Goal: Information Seeking & Learning: Stay updated

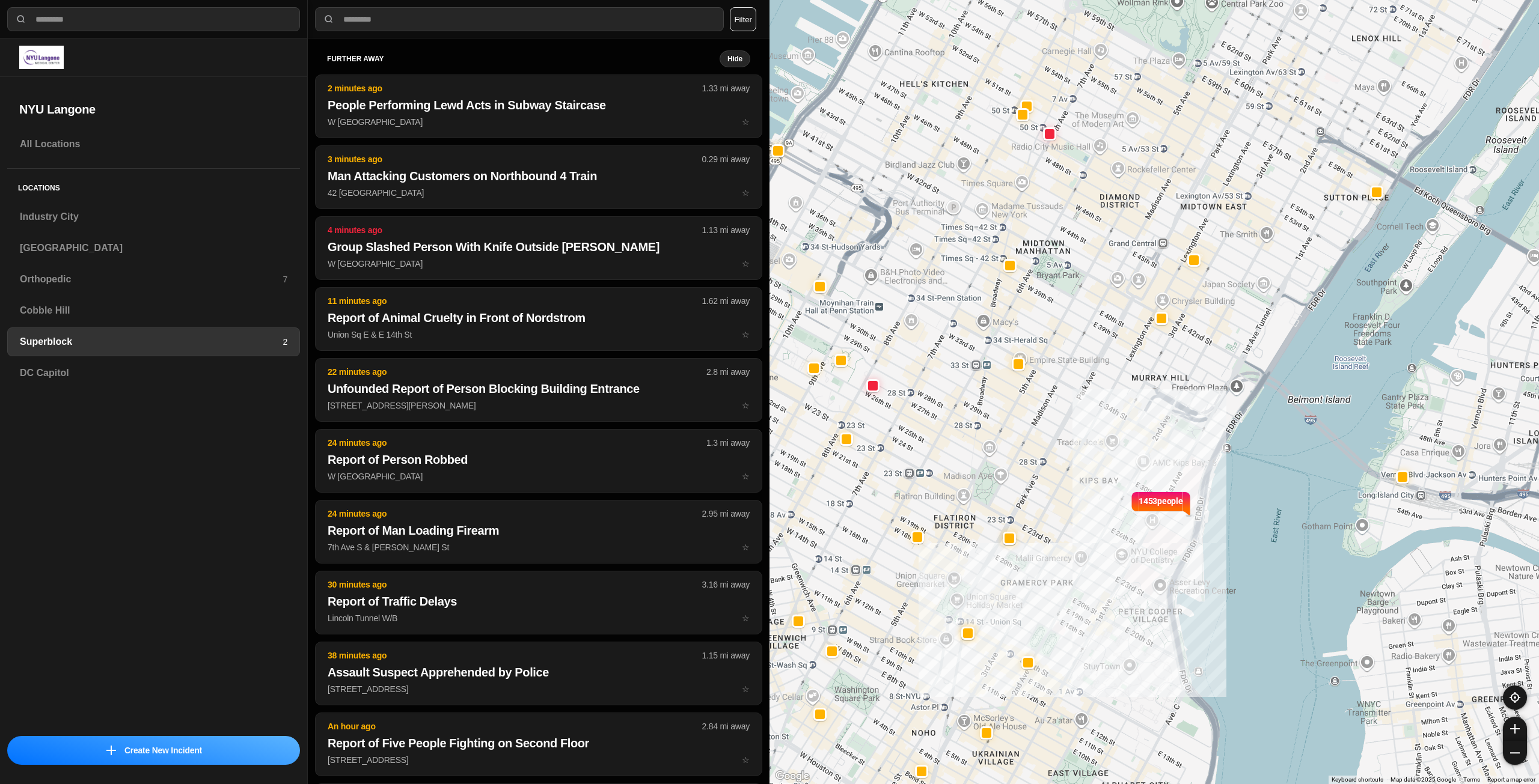
select select "*"
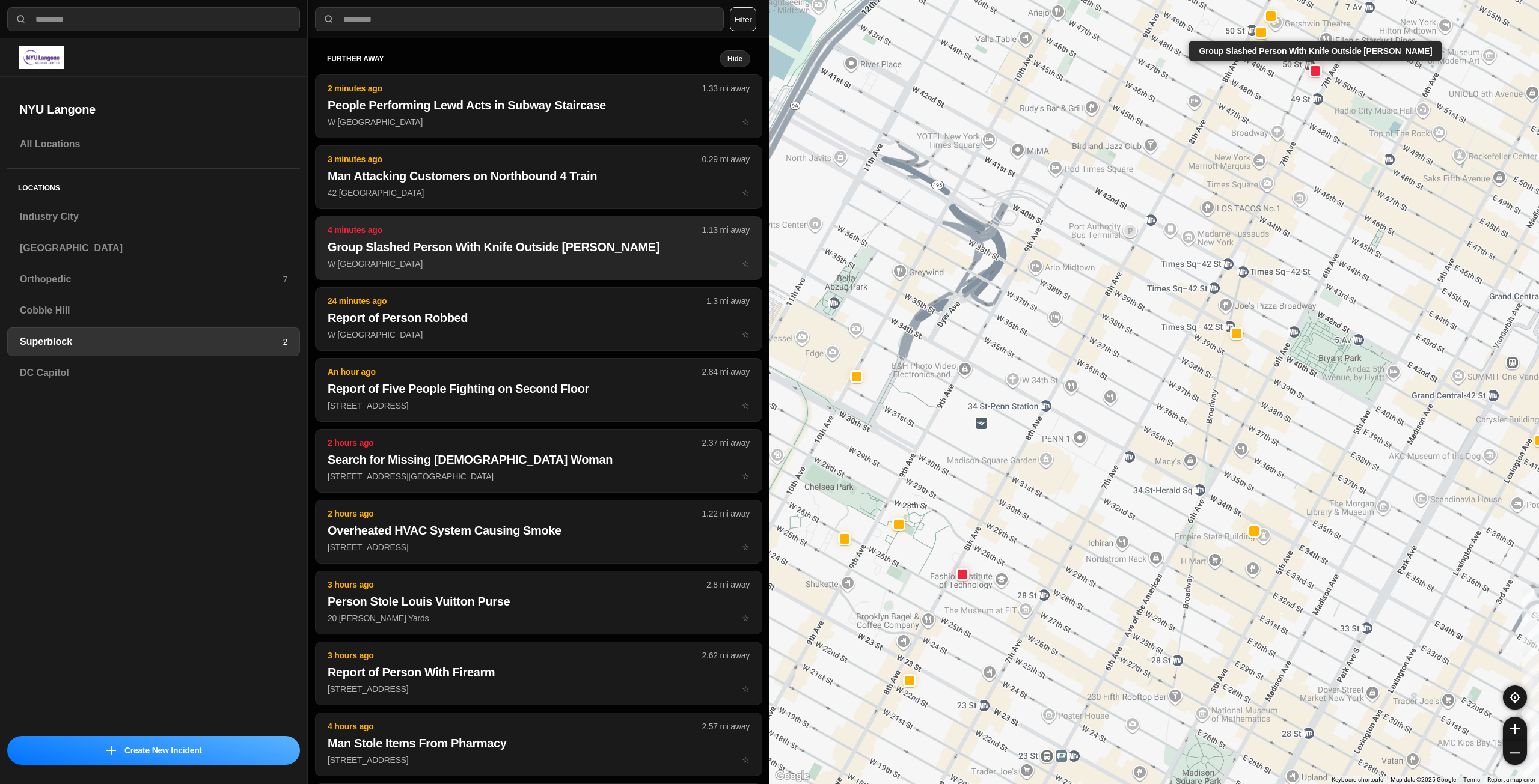
click at [607, 261] on p "W [GEOGRAPHIC_DATA] ☆" at bounding box center [539, 263] width 422 height 12
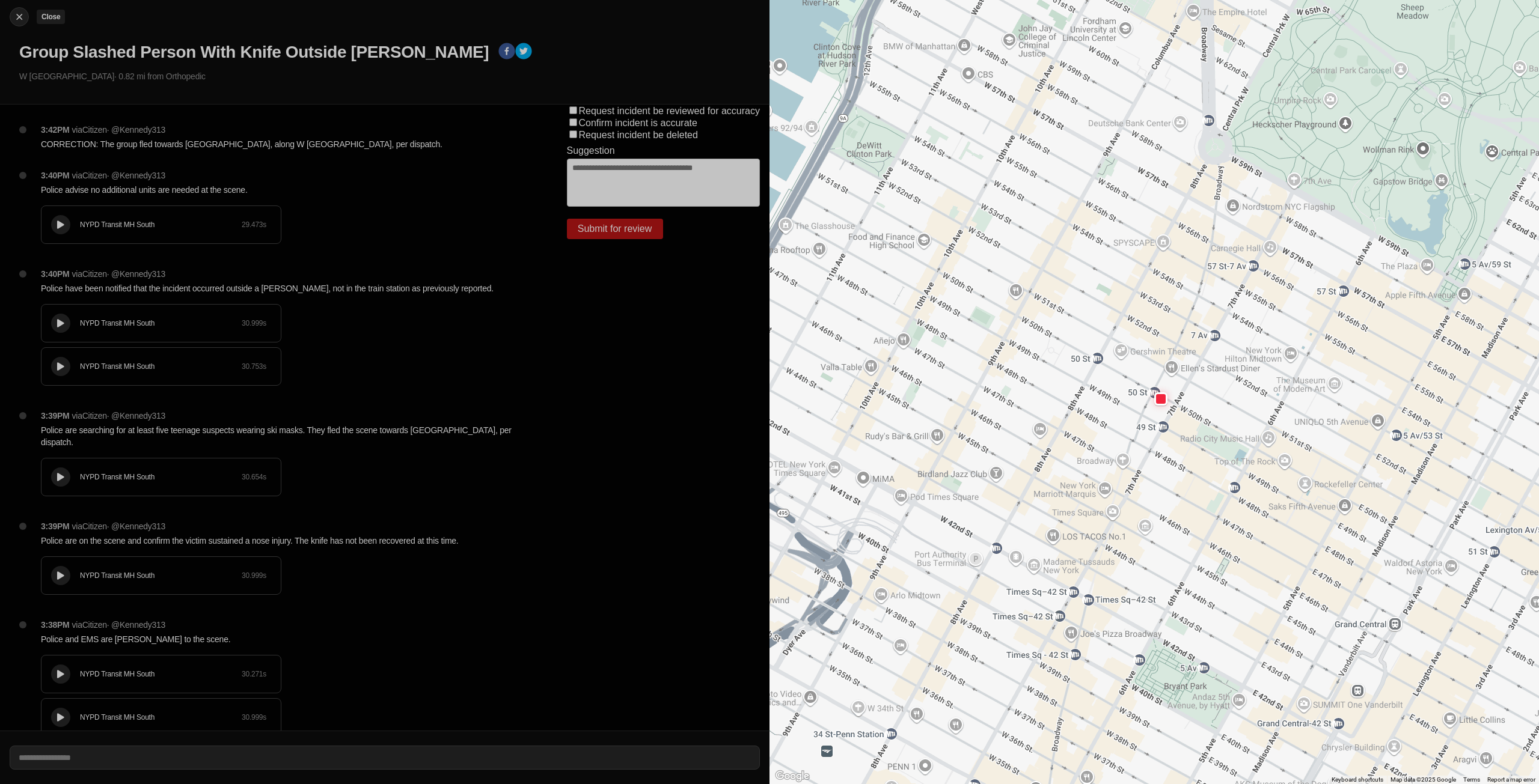
click at [16, 19] on img at bounding box center [19, 16] width 12 height 12
select select "*"
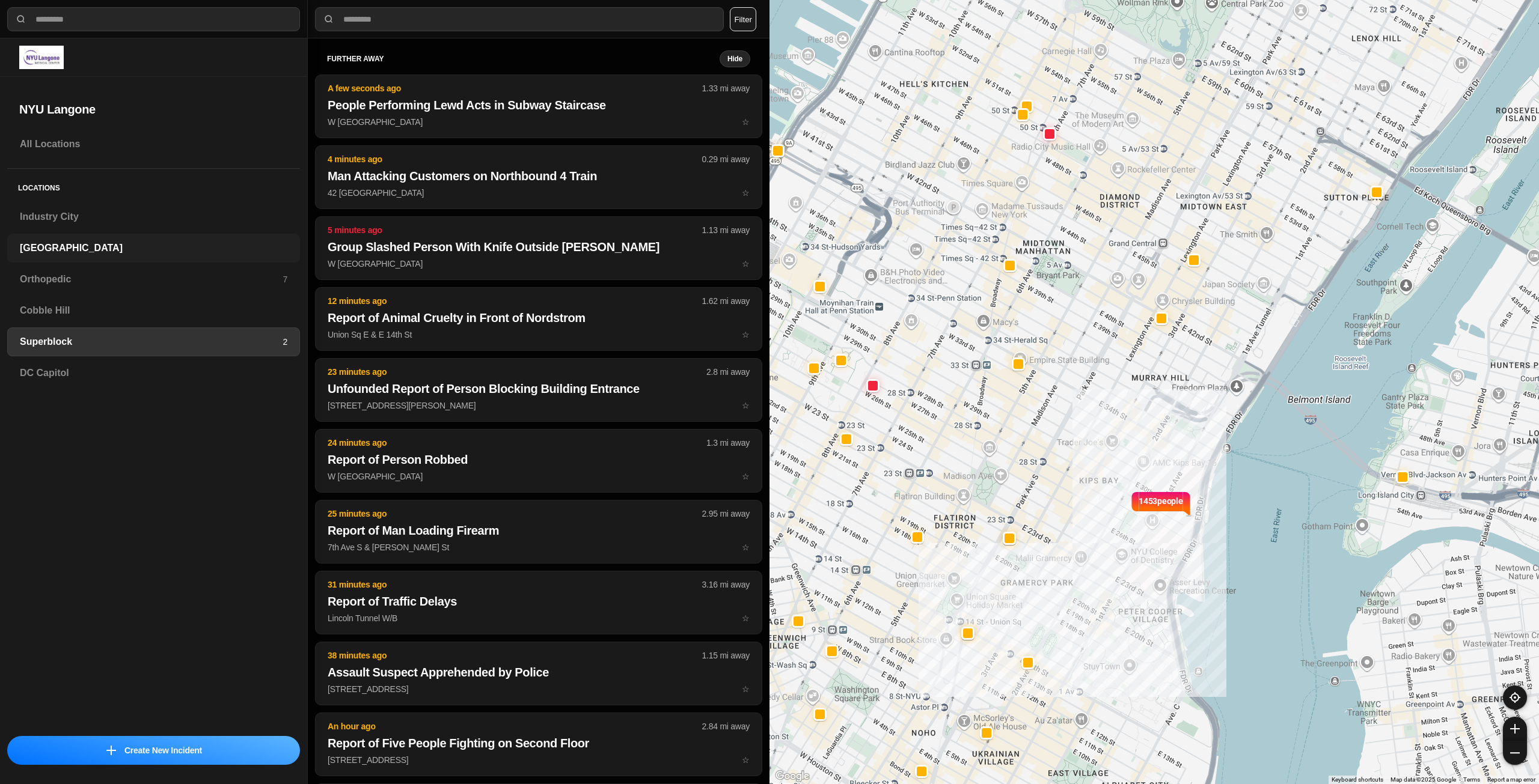
click at [66, 249] on h3 "[GEOGRAPHIC_DATA]" at bounding box center [153, 248] width 267 height 14
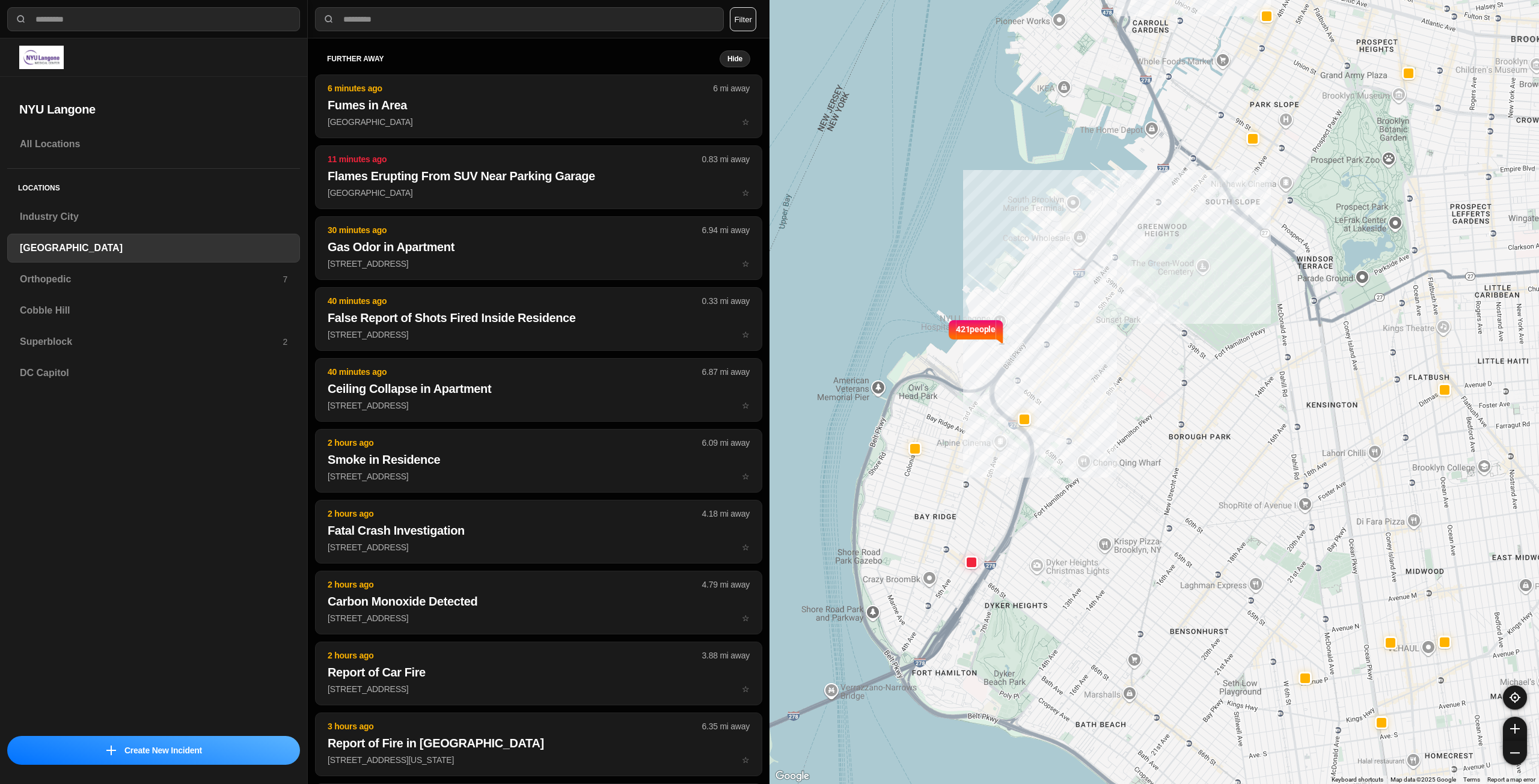
click at [561, 142] on div "further away Hide 6 minutes ago 6 mi away Fumes in [GEOGRAPHIC_DATA] ☆ 11 minut…" at bounding box center [539, 448] width 447 height 797
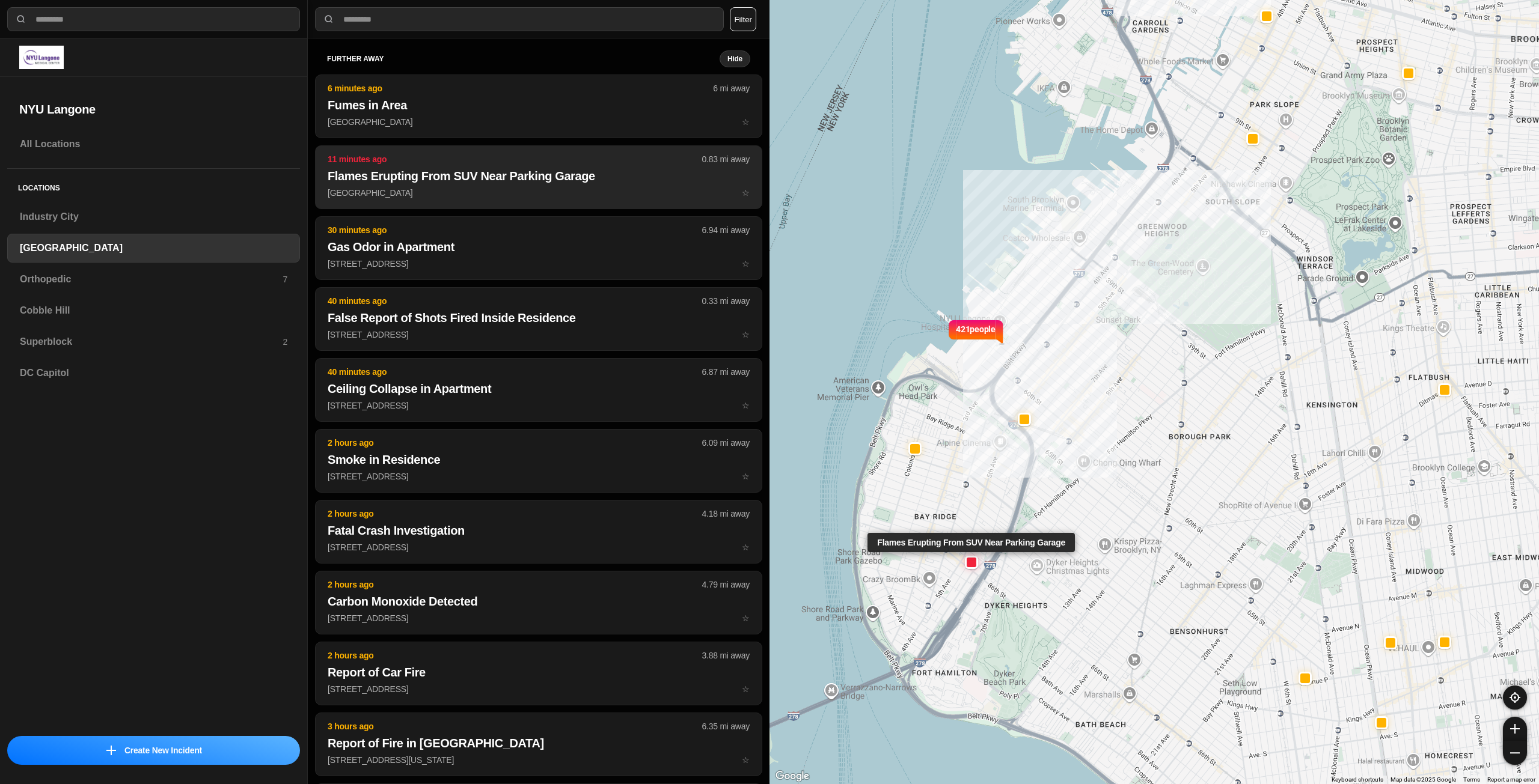
click at [551, 191] on p "[GEOGRAPHIC_DATA] ☆" at bounding box center [539, 192] width 422 height 12
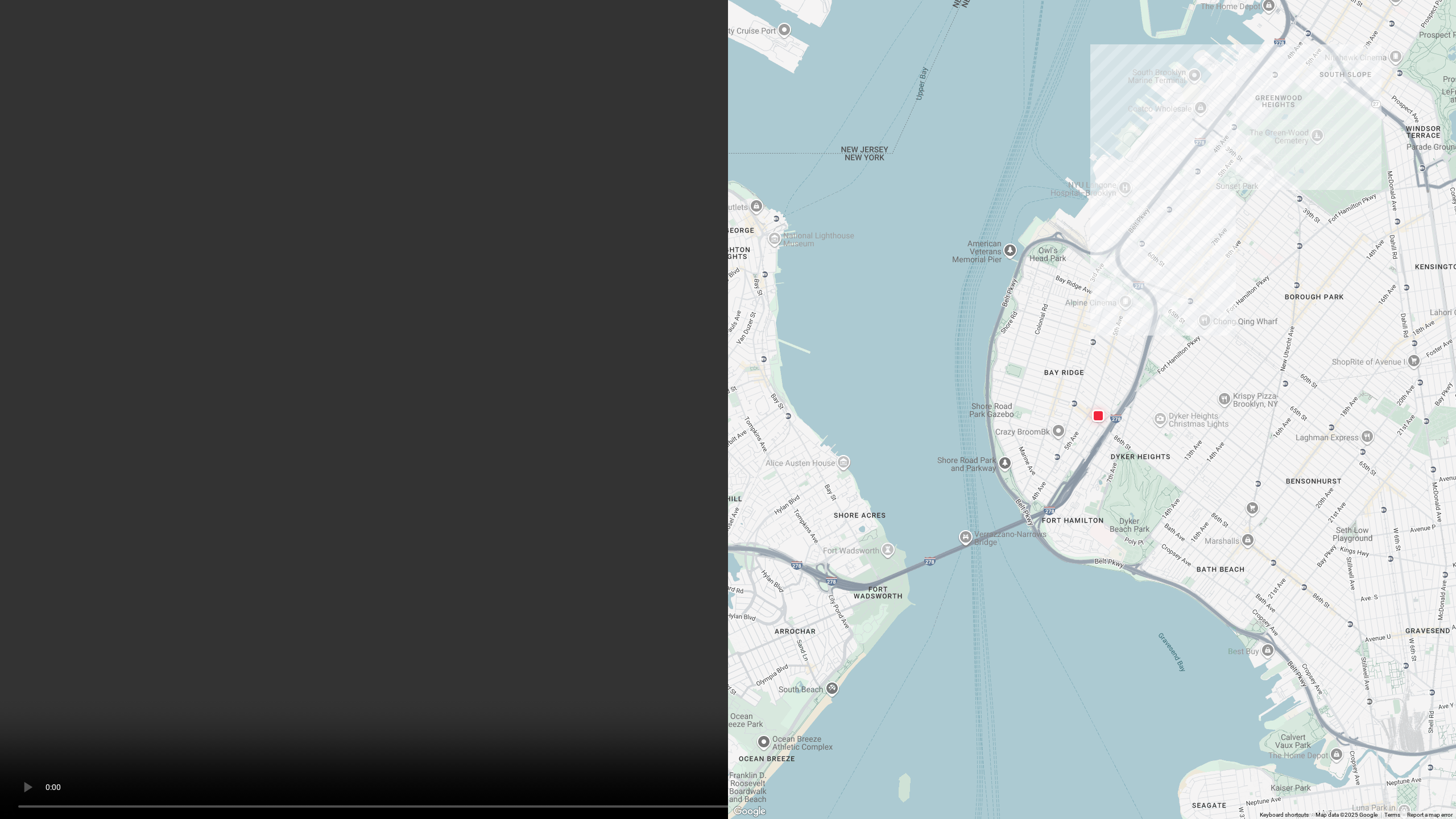
click at [905, 649] on video at bounding box center [728, 410] width 1456 height 819
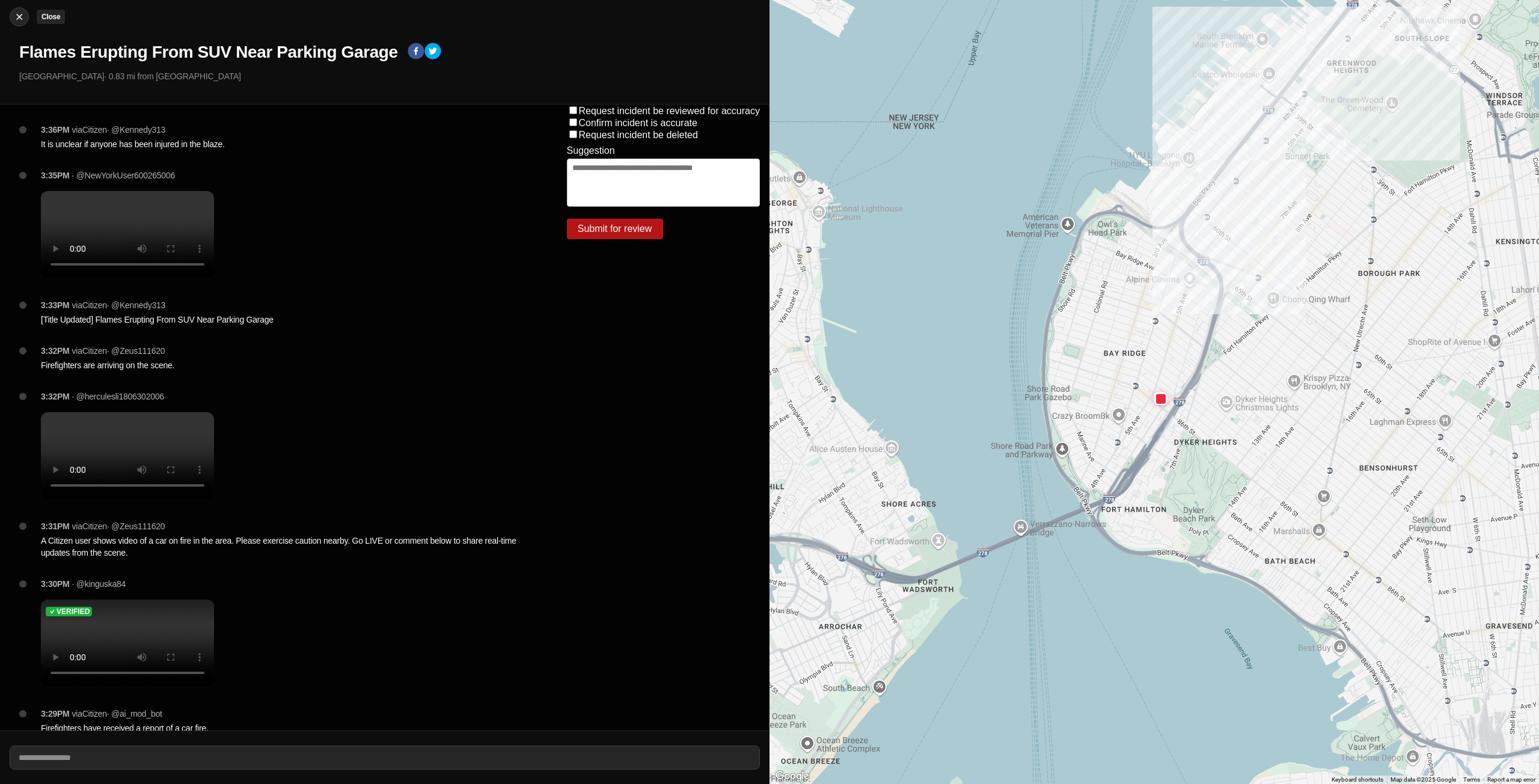
click at [25, 23] on button "Close" at bounding box center [19, 16] width 20 height 20
select select "*"
